Goal: Navigation & Orientation: Find specific page/section

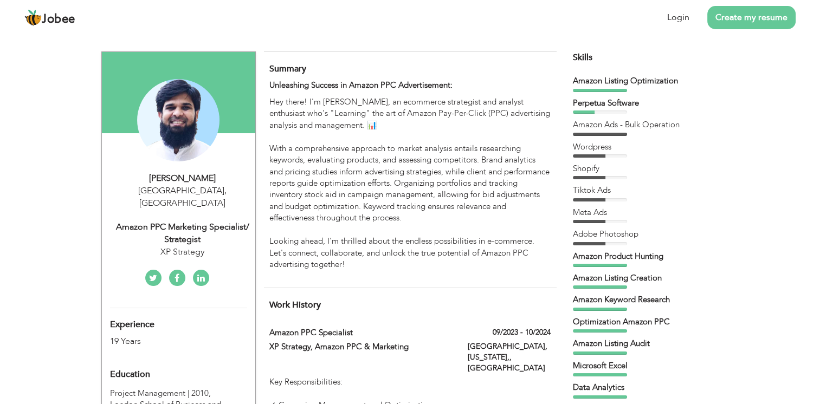
click at [382, 157] on p "Hey there! I'm [PERSON_NAME], an ecommerce strategist and analyst enthusiast wh…" at bounding box center [409, 183] width 281 height 174
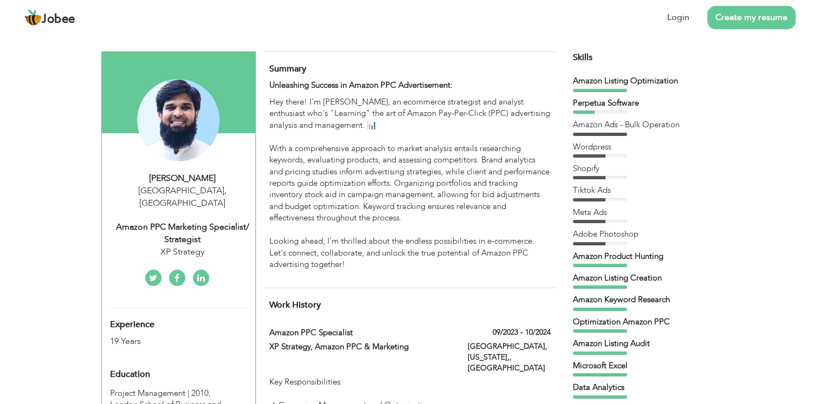
click at [382, 157] on p "Hey there! I'm [PERSON_NAME], an ecommerce strategist and analyst enthusiast wh…" at bounding box center [409, 183] width 281 height 174
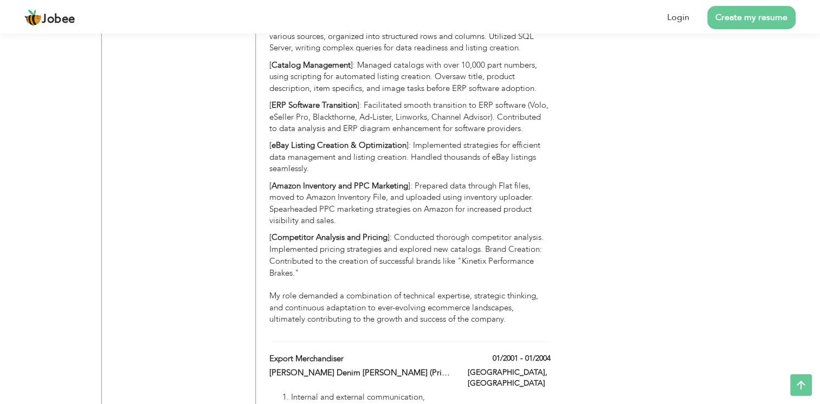
scroll to position [1929, 0]
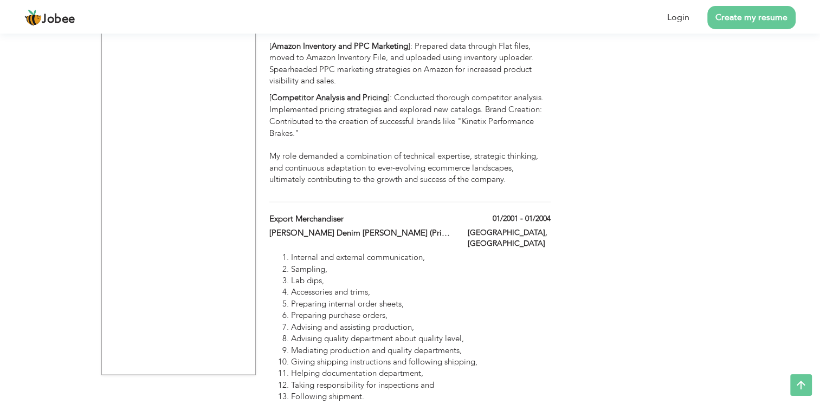
drag, startPoint x: 332, startPoint y: 204, endPoint x: 345, endPoint y: 346, distance: 142.6
click at [345, 346] on ol "Internal and external communication, Sampling, Lab dips, Accessories and trims,…" at bounding box center [409, 327] width 281 height 151
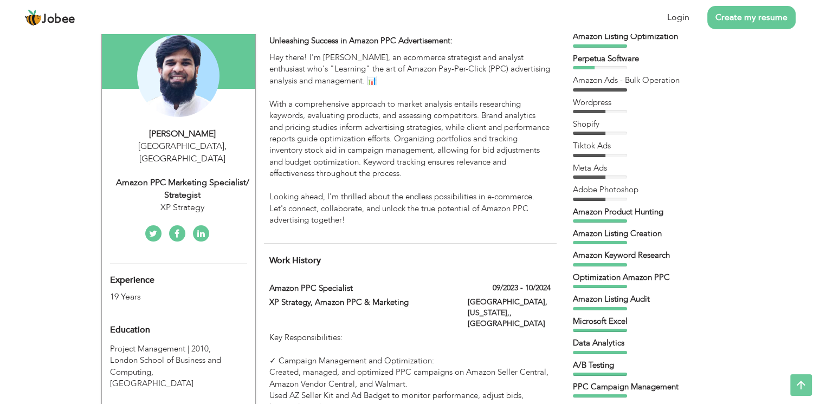
scroll to position [0, 0]
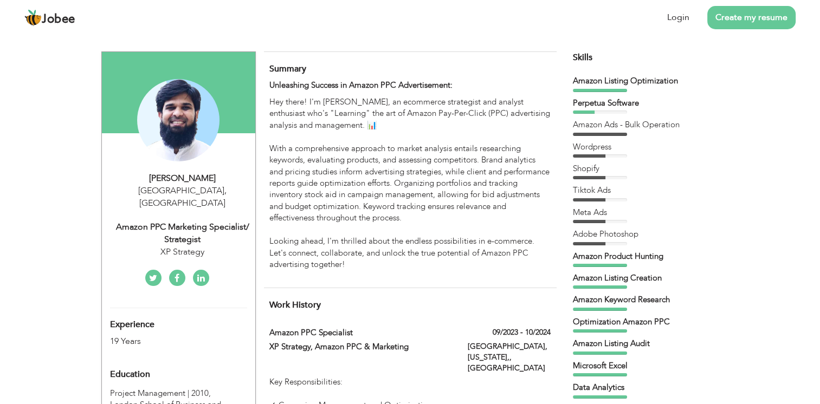
drag, startPoint x: 347, startPoint y: 264, endPoint x: 332, endPoint y: 149, distance: 115.9
click at [332, 149] on p "Hey there! I'm [PERSON_NAME], an ecommerce strategist and analyst enthusiast wh…" at bounding box center [409, 183] width 281 height 174
